Goal: Find specific fact: Find specific fact

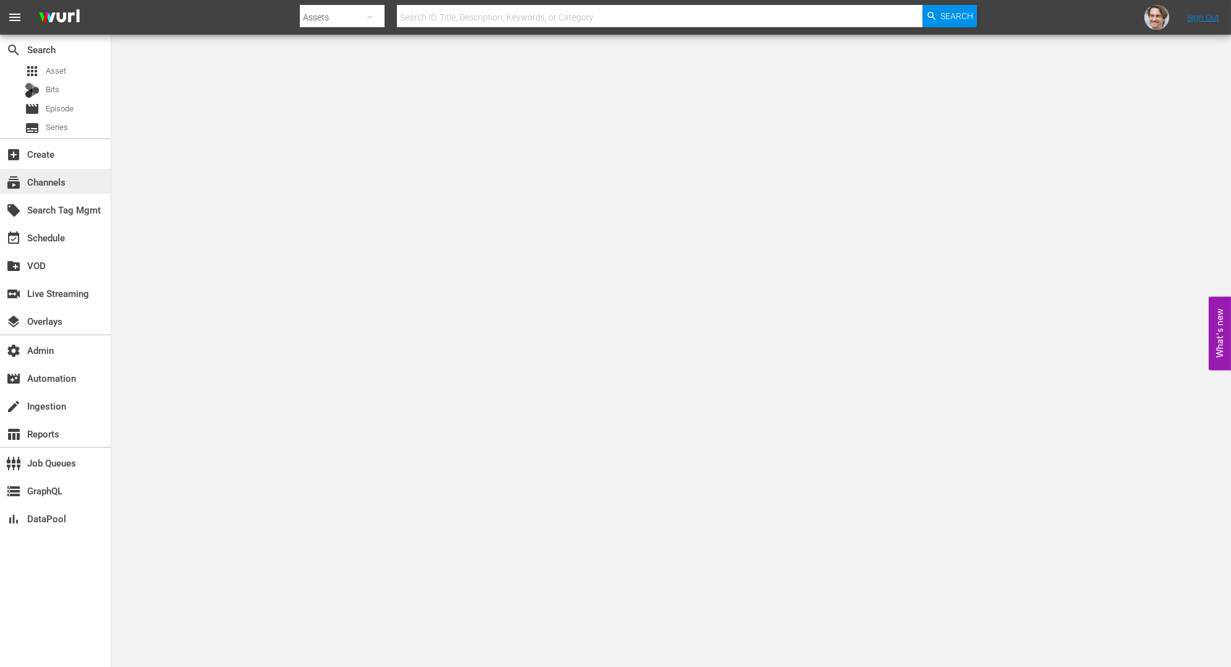
click at [61, 181] on div "subscriptions Channels" at bounding box center [34, 179] width 69 height 11
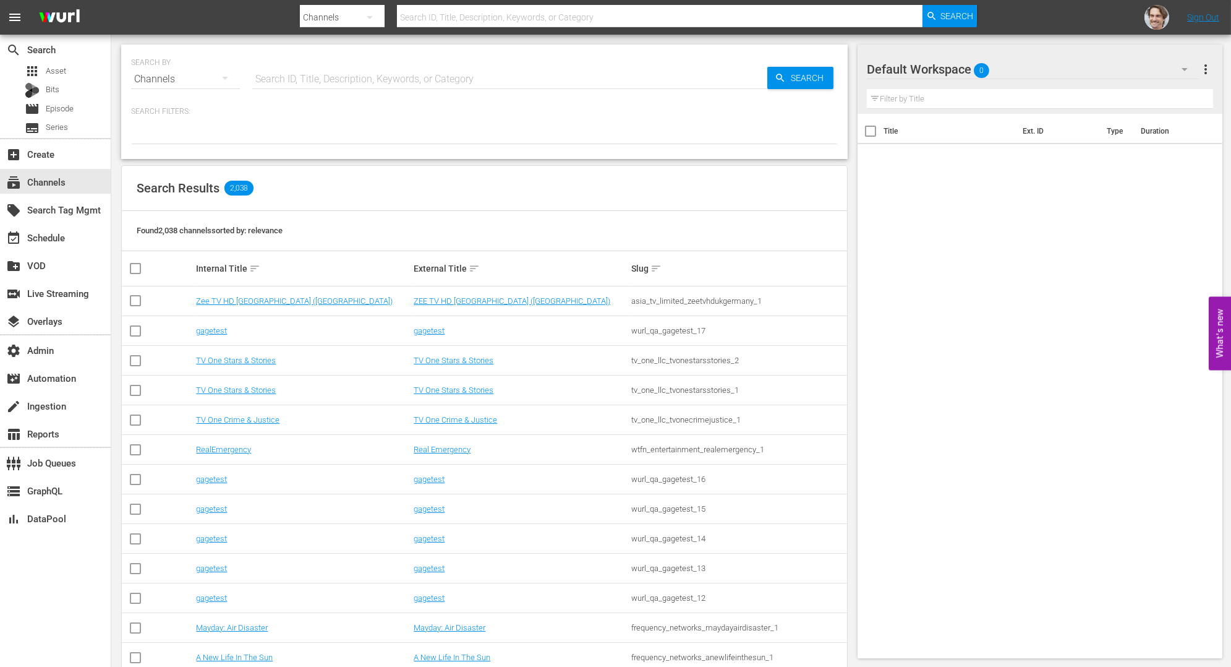
click at [496, 80] on input "text" at bounding box center [509, 79] width 515 height 30
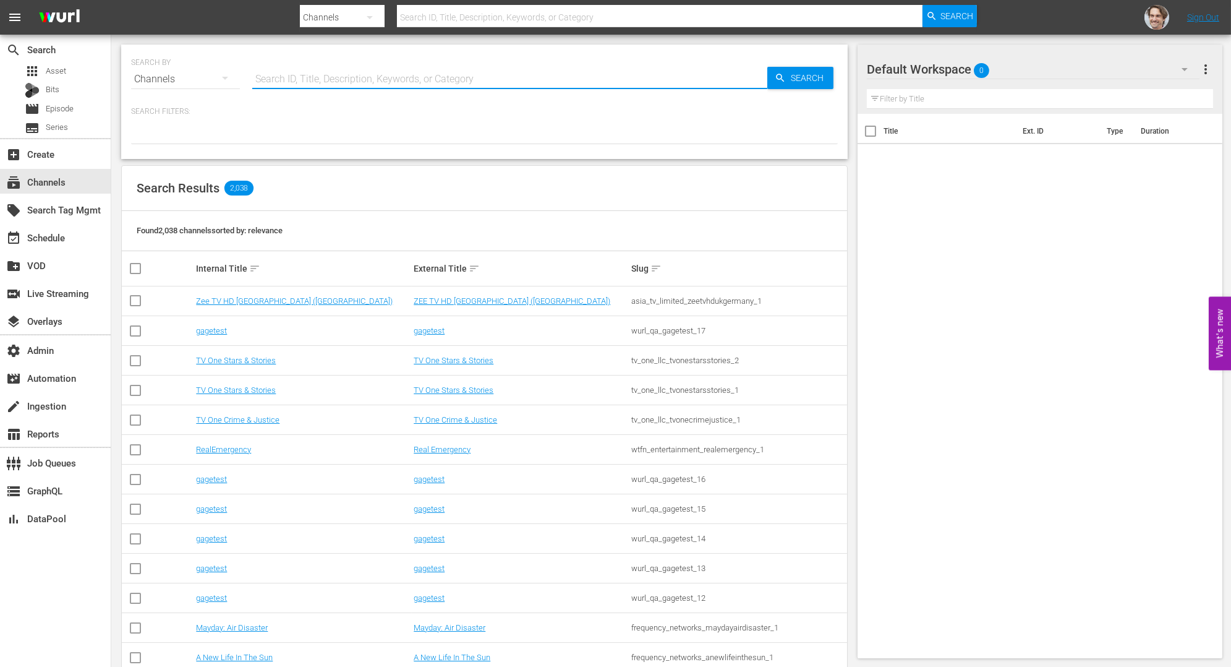
paste input "wurl_external_1"
type input "wurl_external_1"
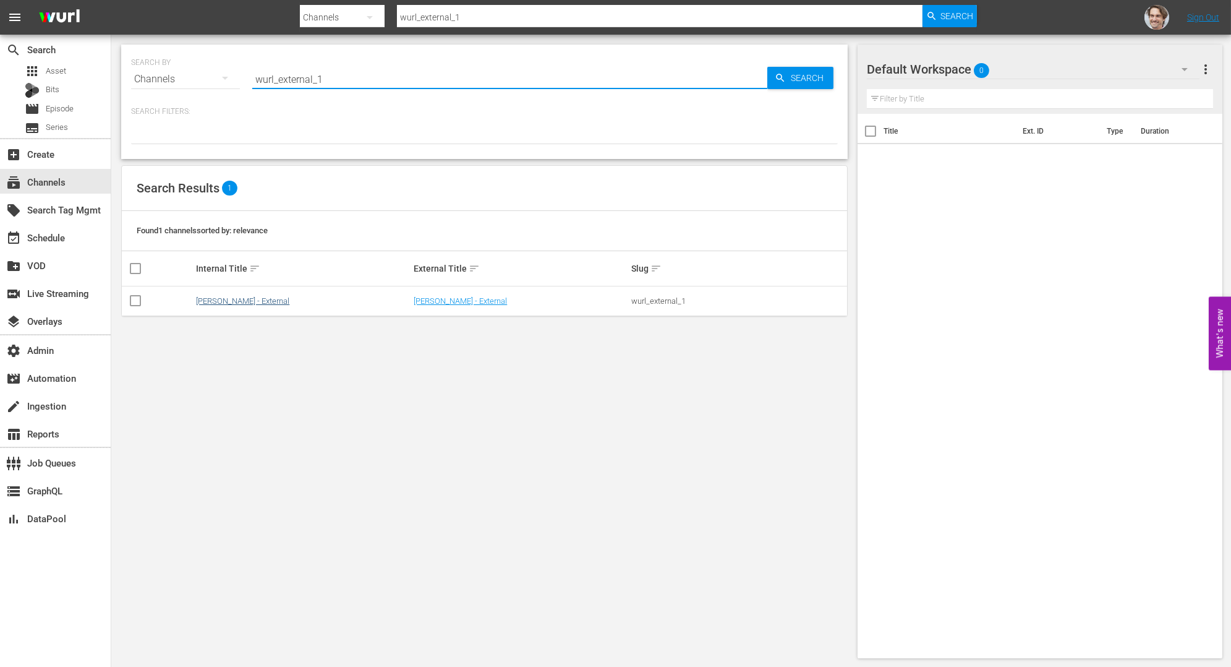
type input "wurl_external_1"
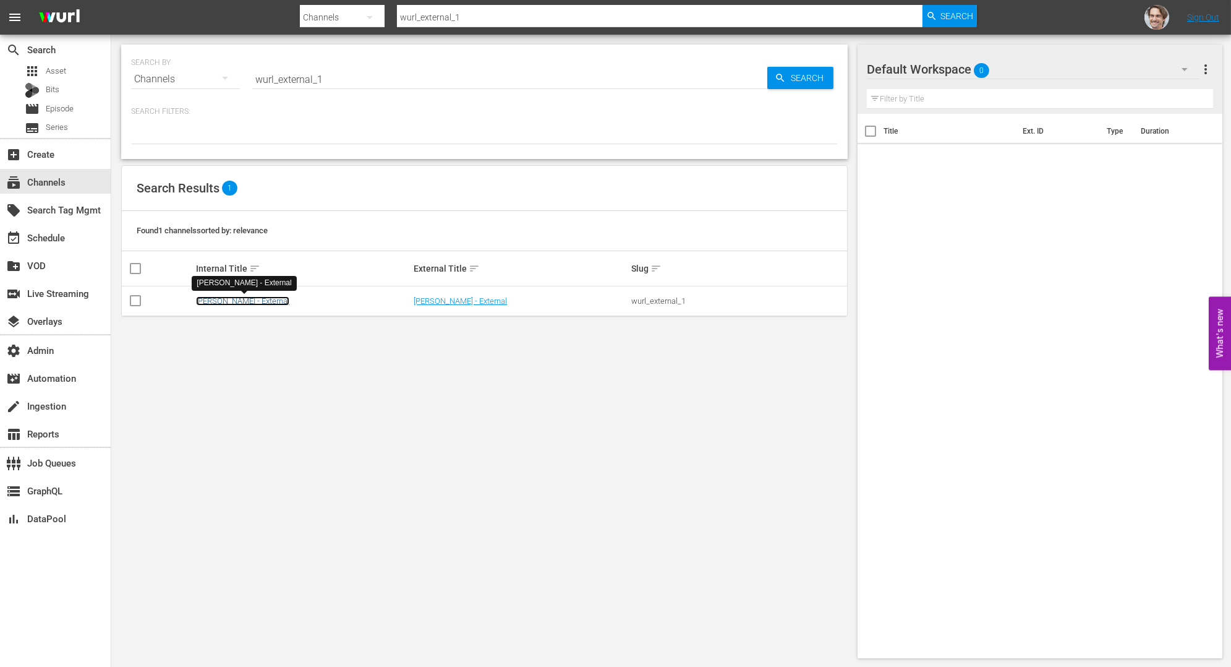
click at [228, 300] on link "[PERSON_NAME] - External" at bounding box center [242, 300] width 93 height 9
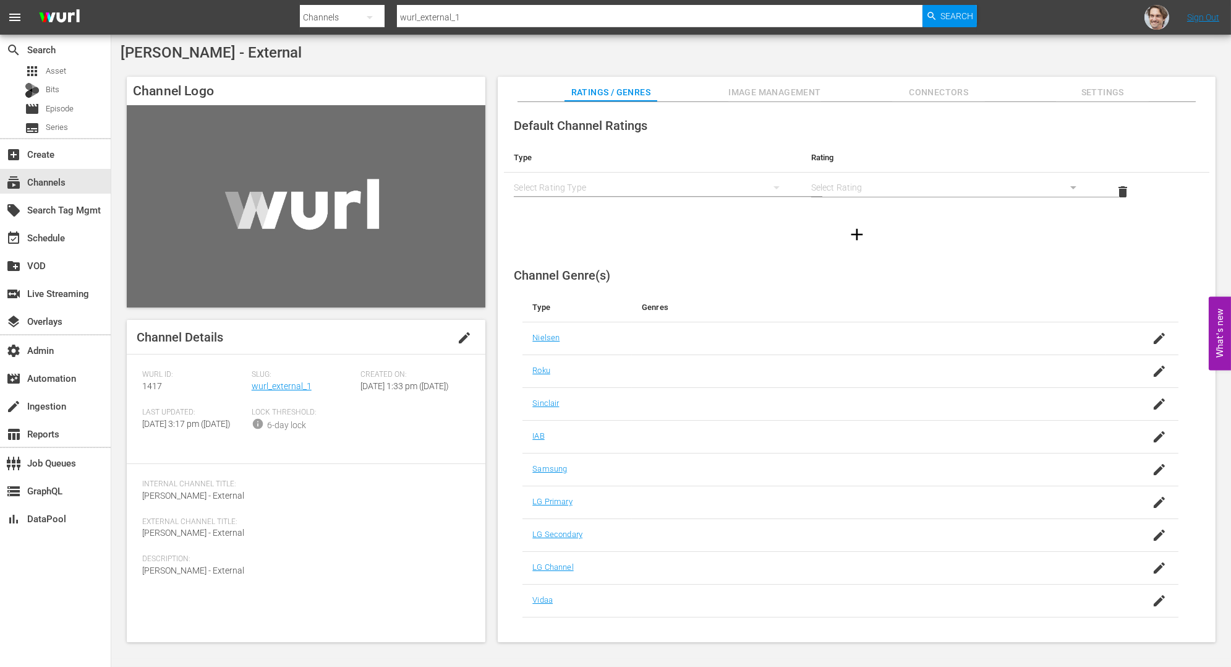
click at [155, 388] on span "1417" at bounding box center [152, 386] width 20 height 10
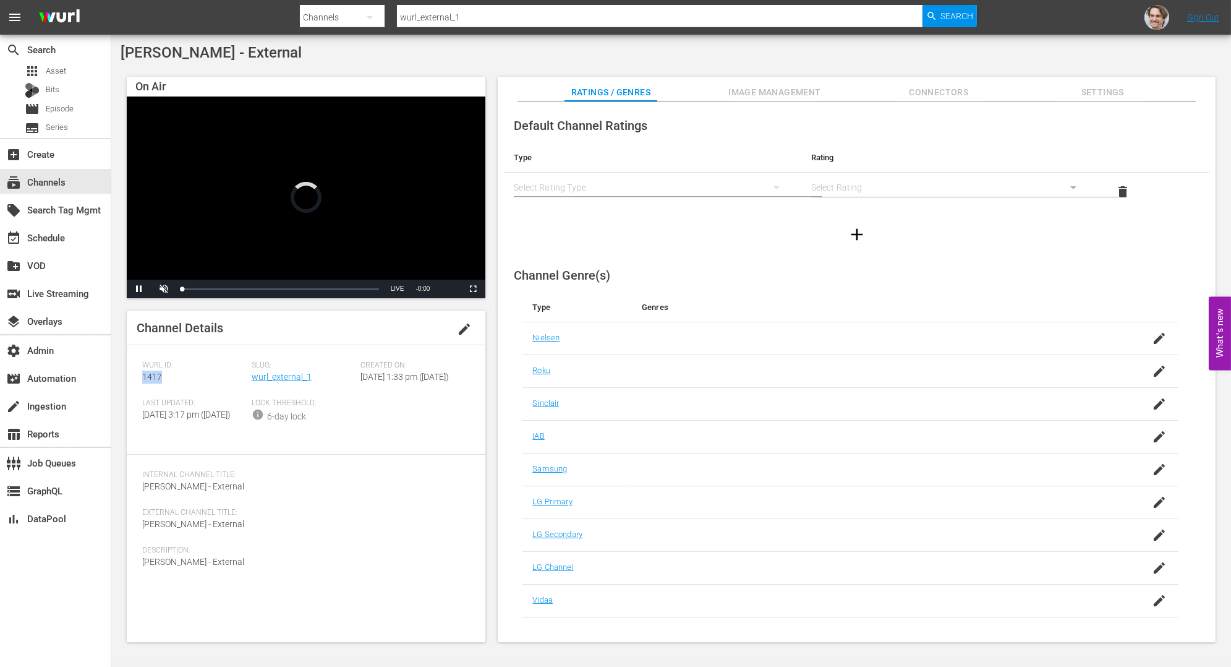
copy span "1417"
